Goal: Complete application form

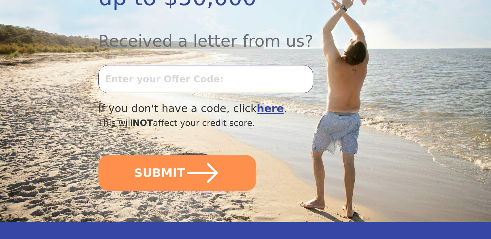
scroll to position [227, 0]
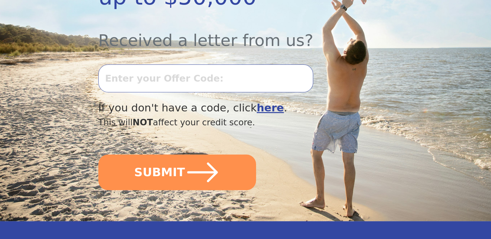
click at [164, 65] on input "text" at bounding box center [205, 79] width 215 height 28
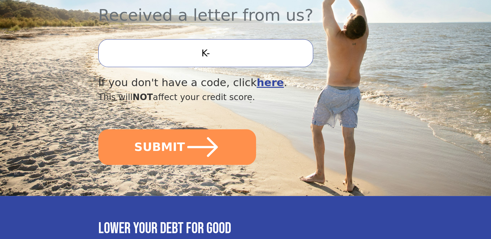
scroll to position [242, 0]
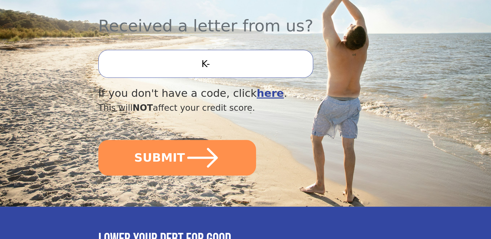
click at [217, 50] on input "K-" at bounding box center [205, 64] width 215 height 28
type input "K"
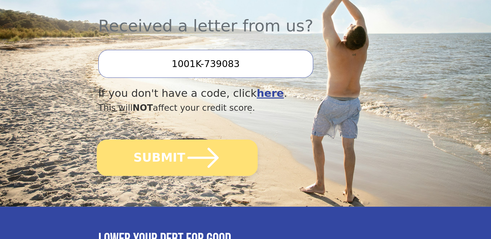
type input "1001K-739083"
click at [177, 140] on button "SUBMIT" at bounding box center [177, 158] width 161 height 36
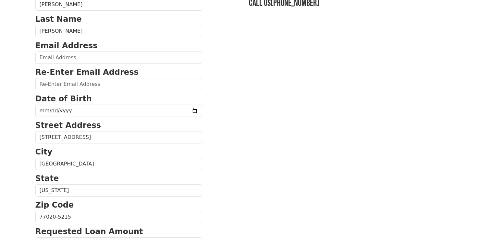
scroll to position [65, 0]
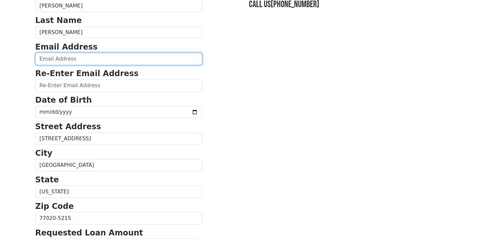
click at [66, 58] on input "email" at bounding box center [118, 59] width 167 height 12
type input "isabelrincon2002@yahoo.com"
type input "(713) 505-2828"
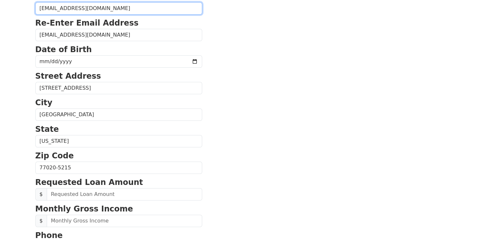
scroll to position [112, 0]
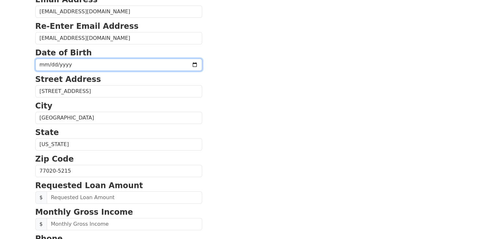
click at [46, 66] on input "date" at bounding box center [118, 65] width 167 height 12
type input "1983-11-16"
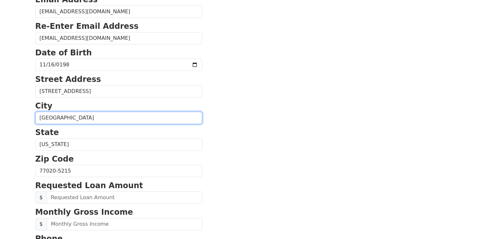
click at [113, 114] on input "Houston" at bounding box center [118, 118] width 167 height 12
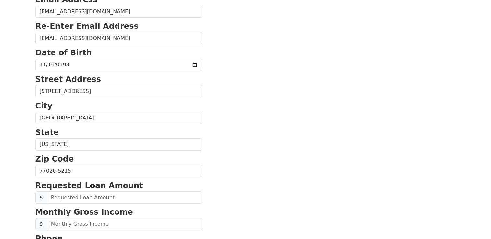
click at [238, 135] on section "First Name Maria Last Name Rincon Email Address isabelrincon2002@yahoo.com Re-E…" at bounding box center [245, 172] width 420 height 463
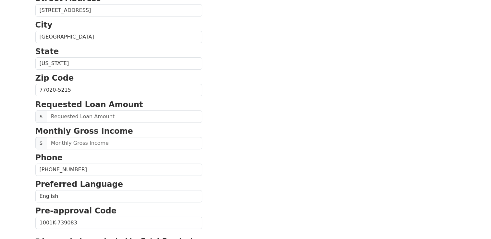
scroll to position [210, 0]
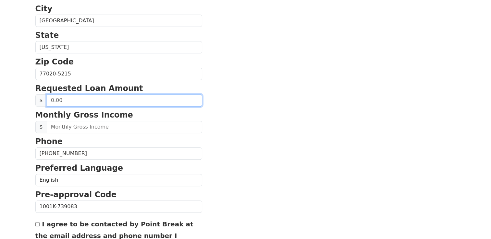
click at [62, 98] on input "text" at bounding box center [124, 100] width 155 height 12
type input "10,000.00"
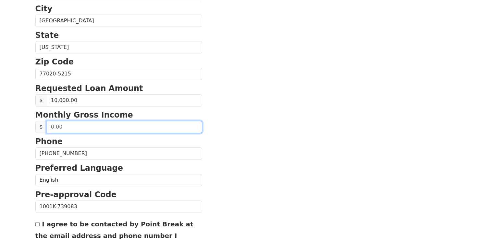
click at [68, 130] on input "text" at bounding box center [124, 127] width 155 height 12
type input "30,000.00"
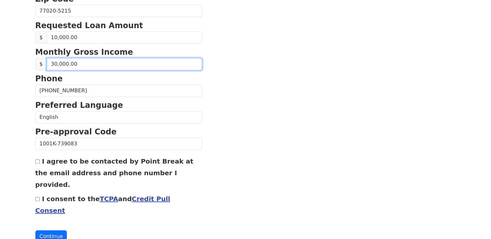
scroll to position [274, 0]
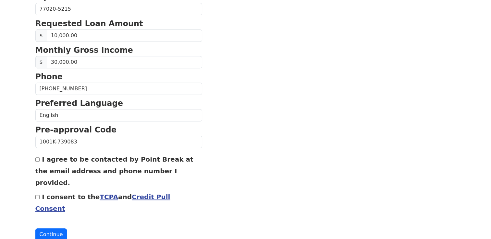
click at [35, 158] on input "I agree to be contacted by Point Break at the email address and phone number I …" at bounding box center [37, 160] width 4 height 4
checkbox input "true"
click at [36, 195] on input "I consent to the TCPA and Credit Pull Consent" at bounding box center [37, 197] width 4 height 4
checkbox input "true"
click at [51, 229] on button "Continue" at bounding box center [51, 235] width 32 height 12
